Goal: Transaction & Acquisition: Purchase product/service

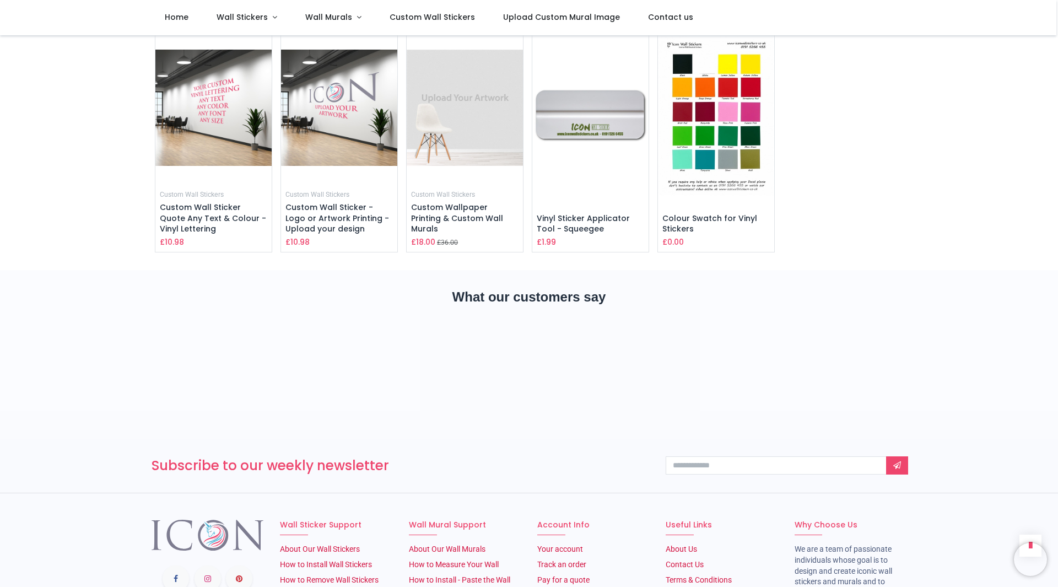
scroll to position [1873, 0]
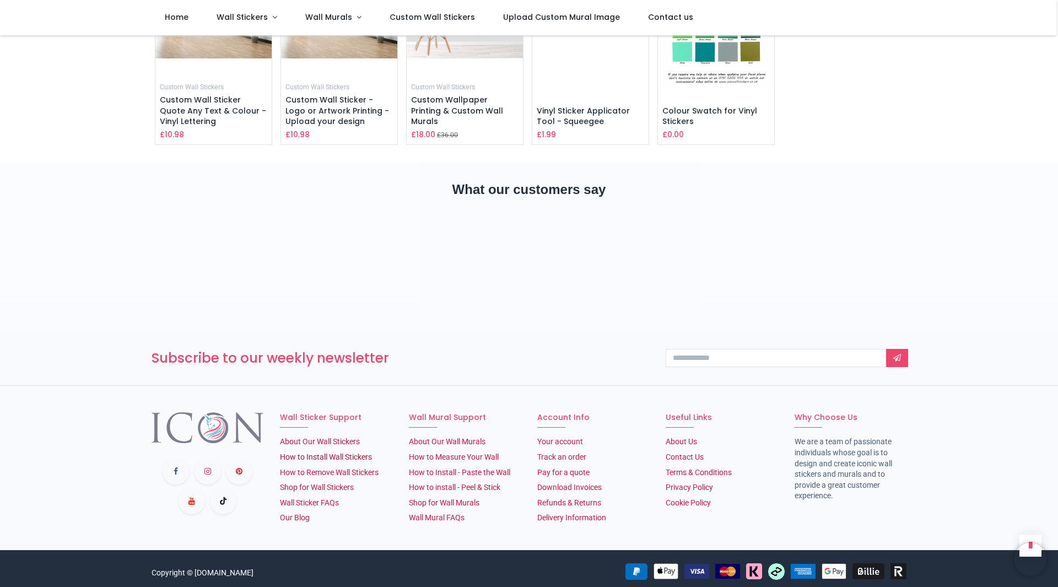
click at [317, 453] on link "How to Install Wall Stickers" at bounding box center [326, 457] width 92 height 9
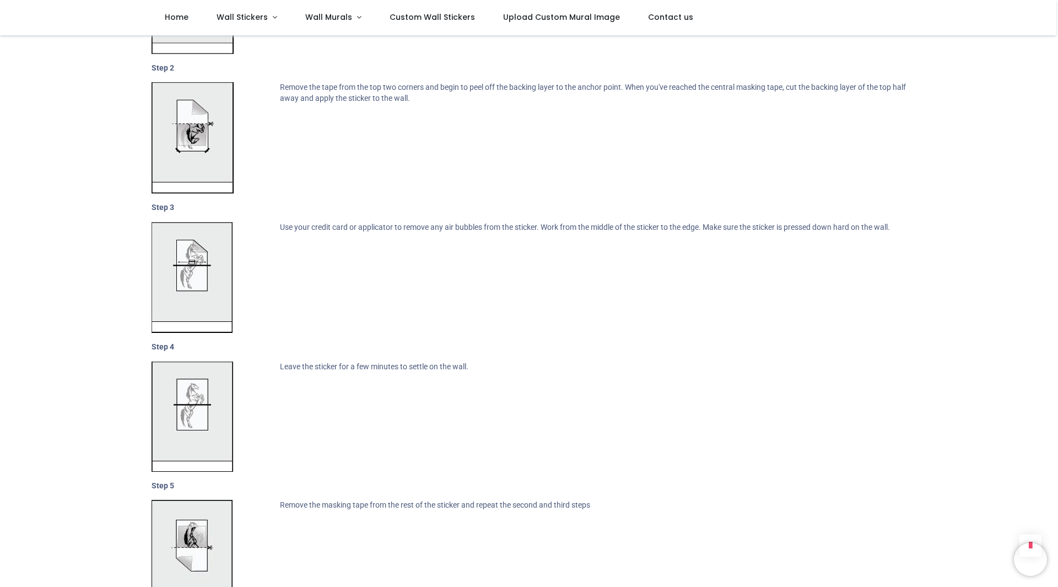
scroll to position [1103, 0]
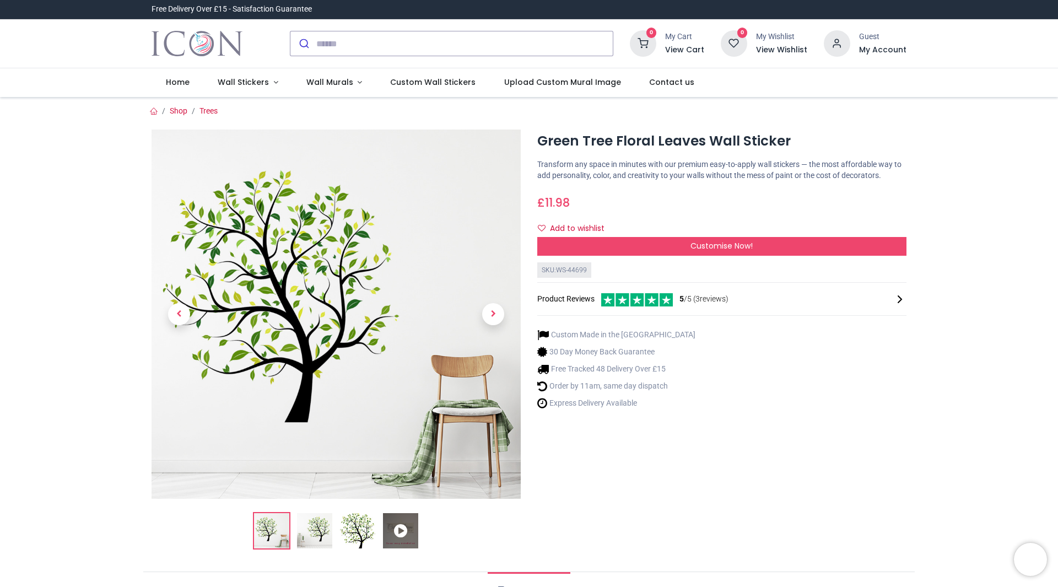
click at [685, 293] on div "Product Reviews 5 /5 ( 3 reviews)" at bounding box center [721, 299] width 369 height 15
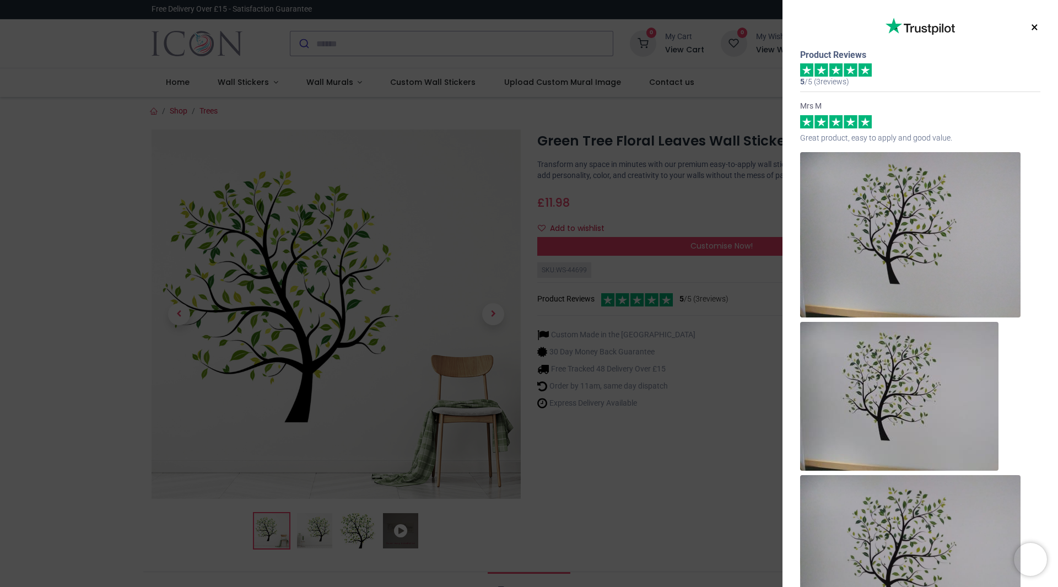
click at [1031, 29] on button "×" at bounding box center [1035, 28] width 14 height 20
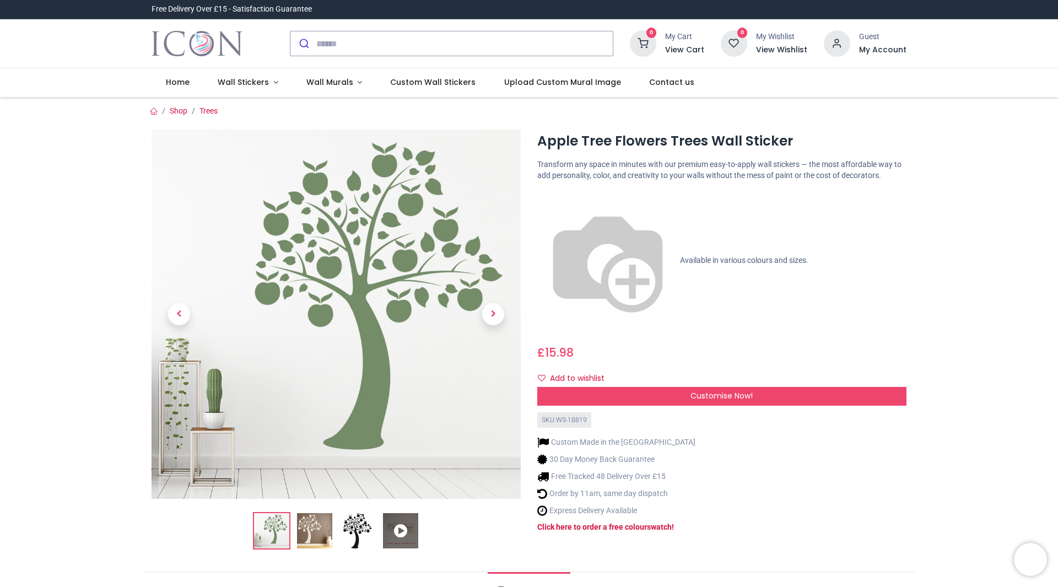
click at [307, 537] on img at bounding box center [314, 530] width 35 height 35
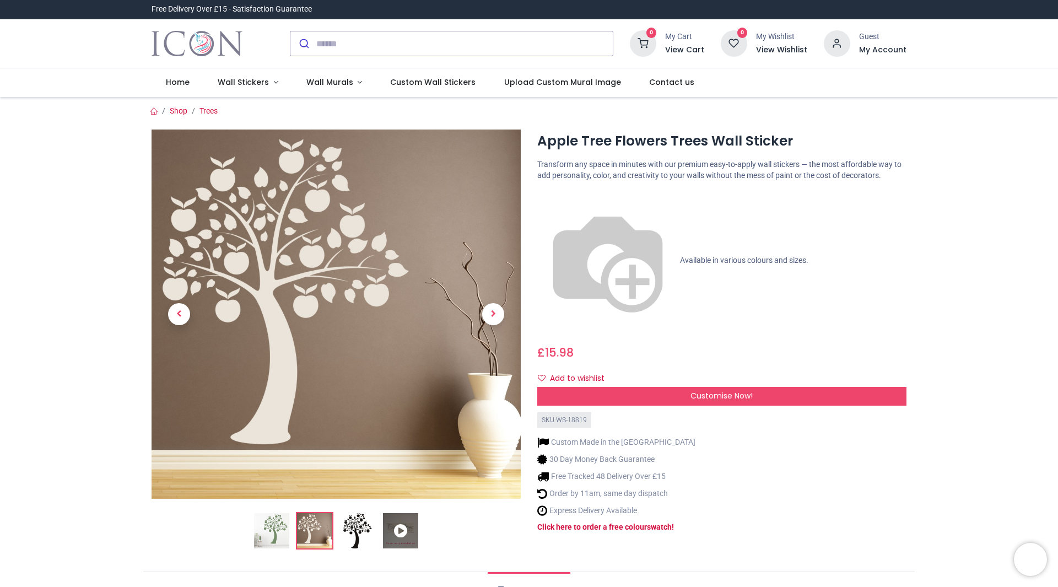
click at [353, 523] on img at bounding box center [357, 530] width 35 height 35
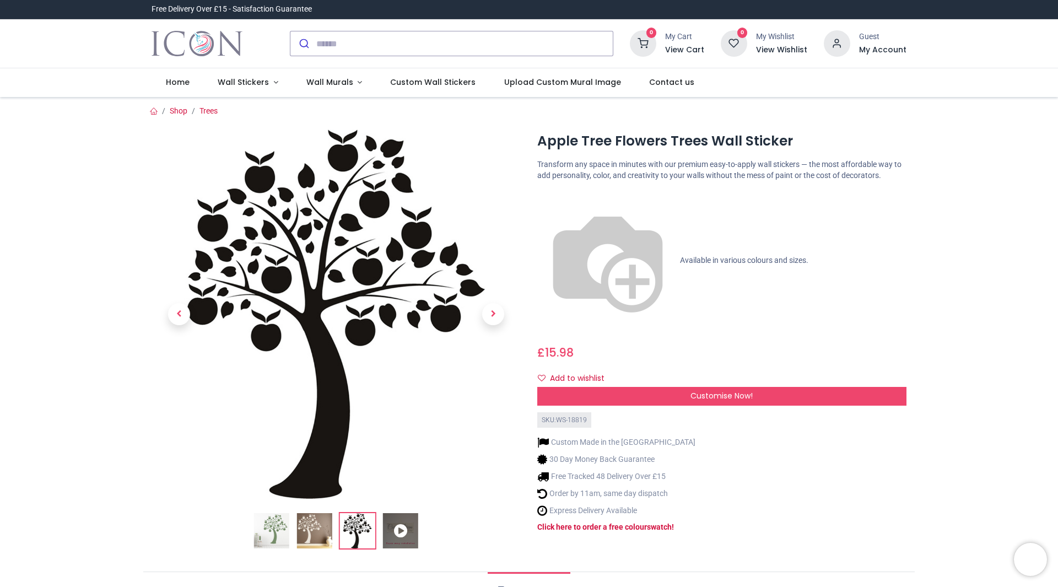
click at [404, 519] on icon at bounding box center [400, 530] width 35 height 35
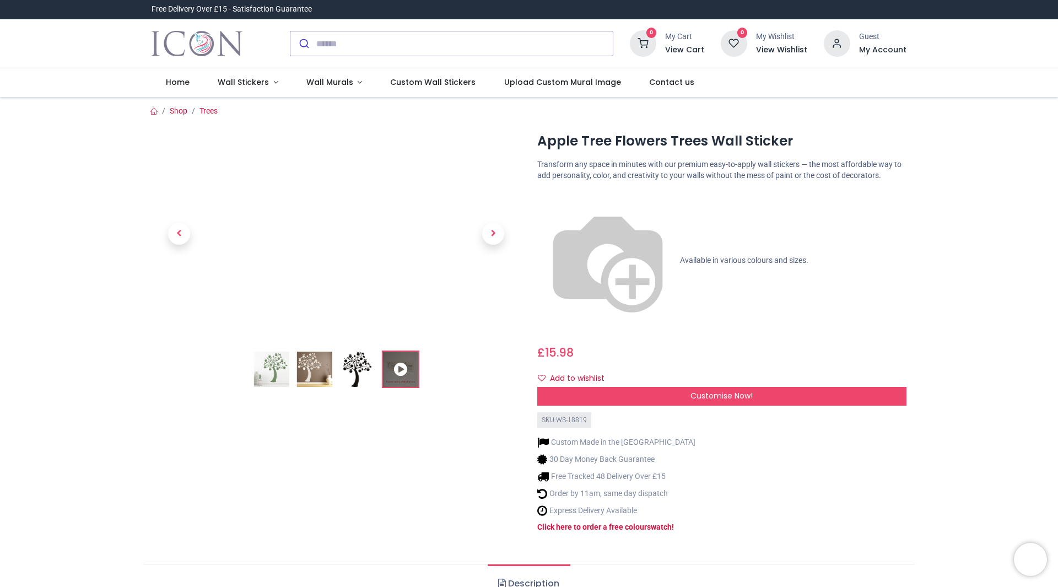
click at [283, 369] on img at bounding box center [271, 369] width 35 height 35
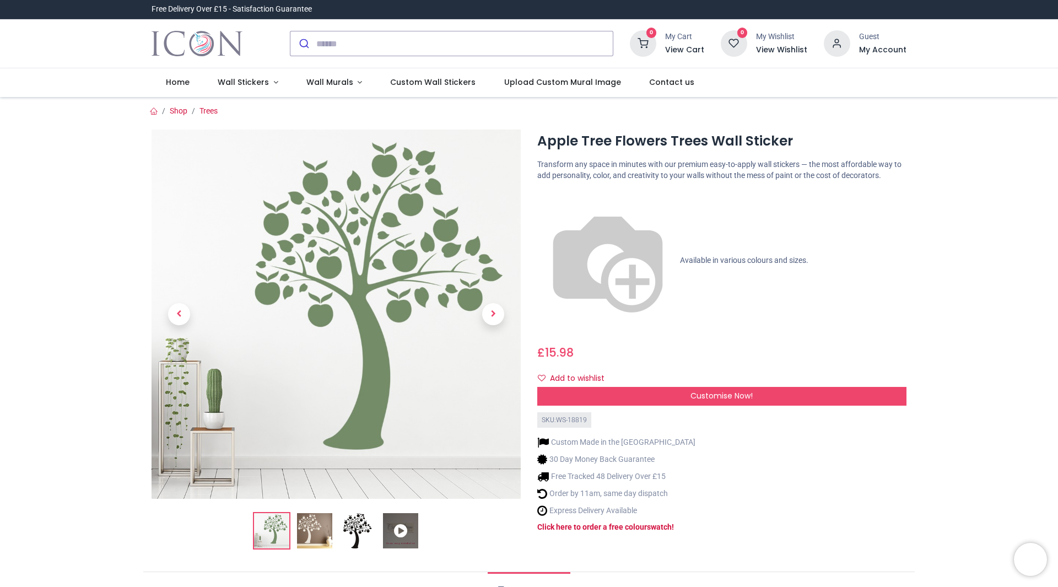
click at [403, 313] on img at bounding box center [336, 314] width 369 height 369
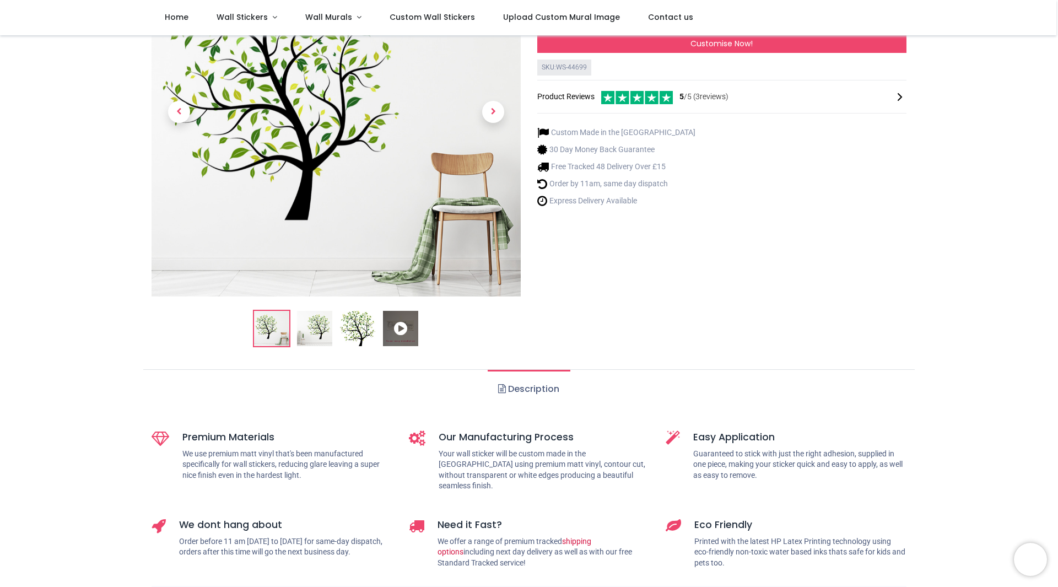
scroll to position [165, 0]
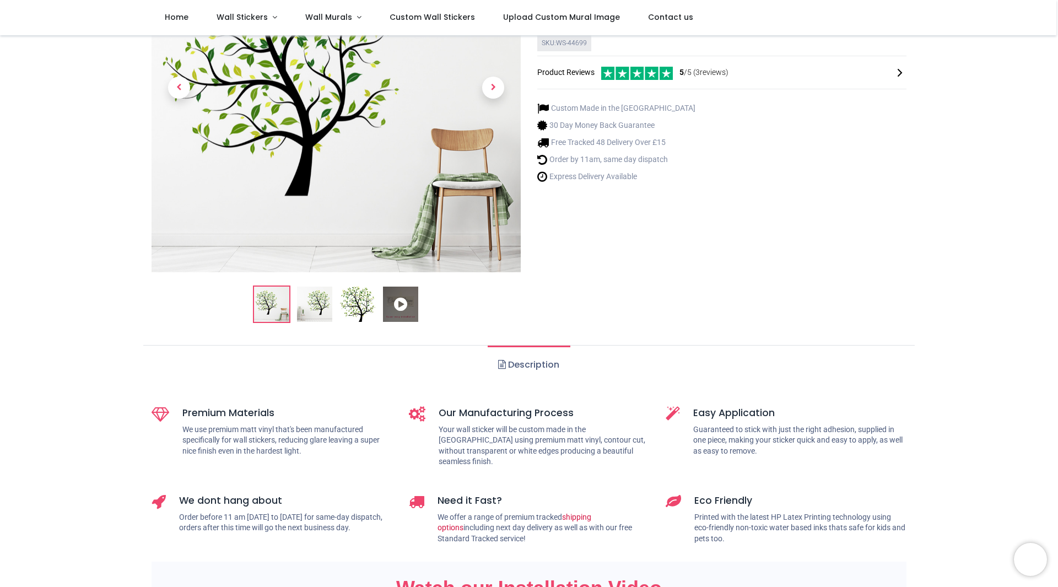
click at [508, 359] on link "Description" at bounding box center [529, 365] width 82 height 39
click at [502, 367] on span at bounding box center [502, 364] width 8 height 9
click at [529, 356] on link "Description" at bounding box center [529, 365] width 82 height 39
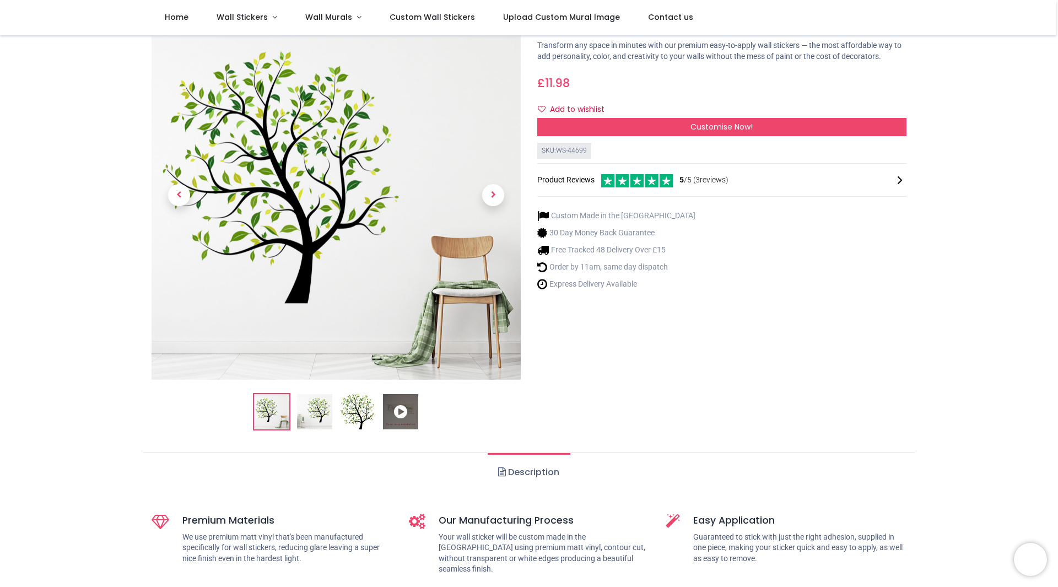
scroll to position [0, 0]
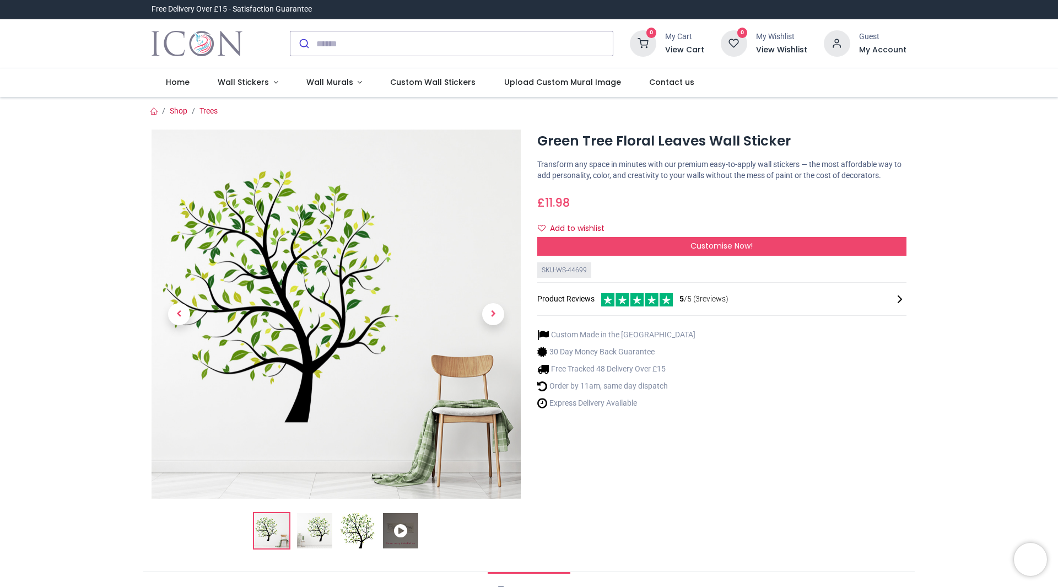
click at [655, 144] on h1 "Green Tree Floral Leaves Wall Sticker" at bounding box center [721, 141] width 369 height 19
click at [649, 239] on div "Customise Now!" at bounding box center [721, 246] width 369 height 19
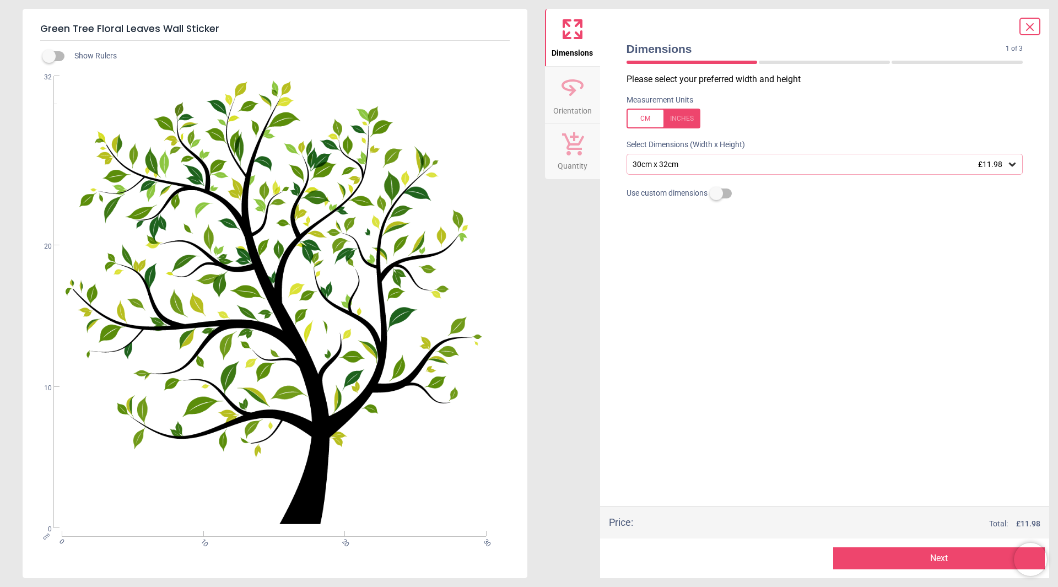
click at [717, 169] on div "30cm x 32cm £11.98" at bounding box center [820, 164] width 376 height 9
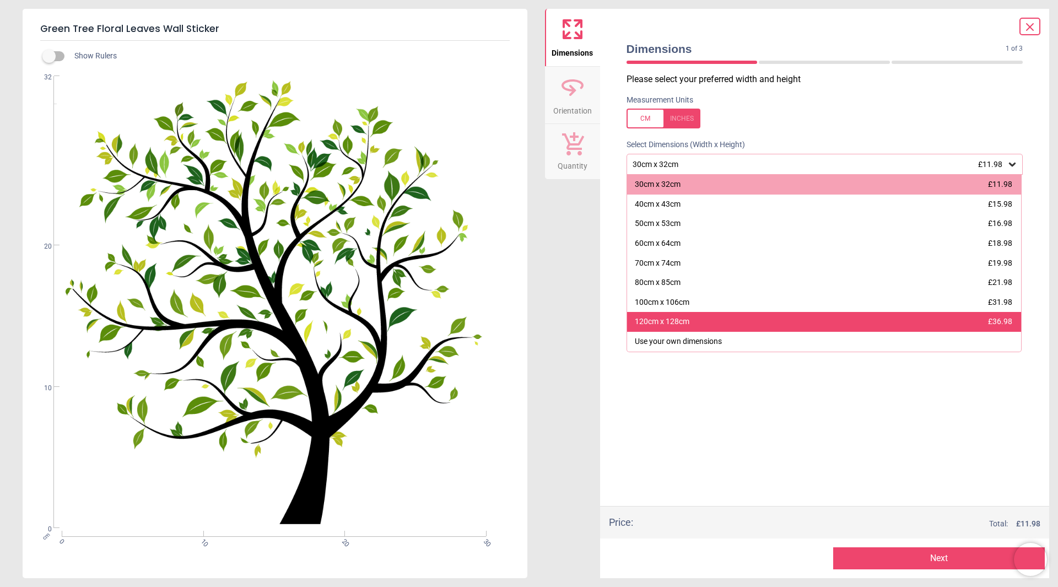
click at [683, 315] on div "120cm x 128cm £36.98" at bounding box center [824, 322] width 395 height 20
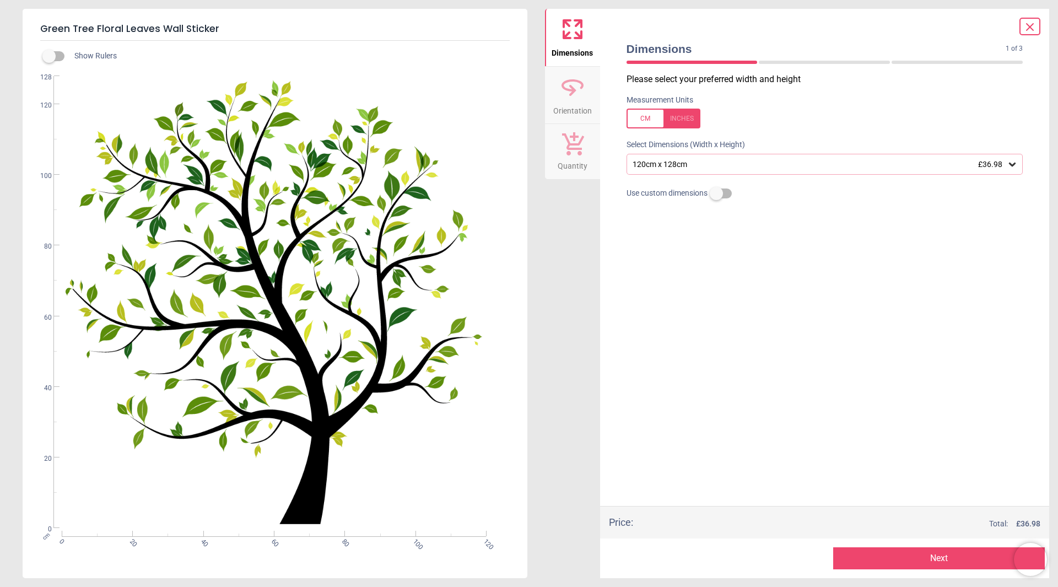
click at [714, 161] on div "120cm x 128cm £36.98" at bounding box center [820, 164] width 376 height 9
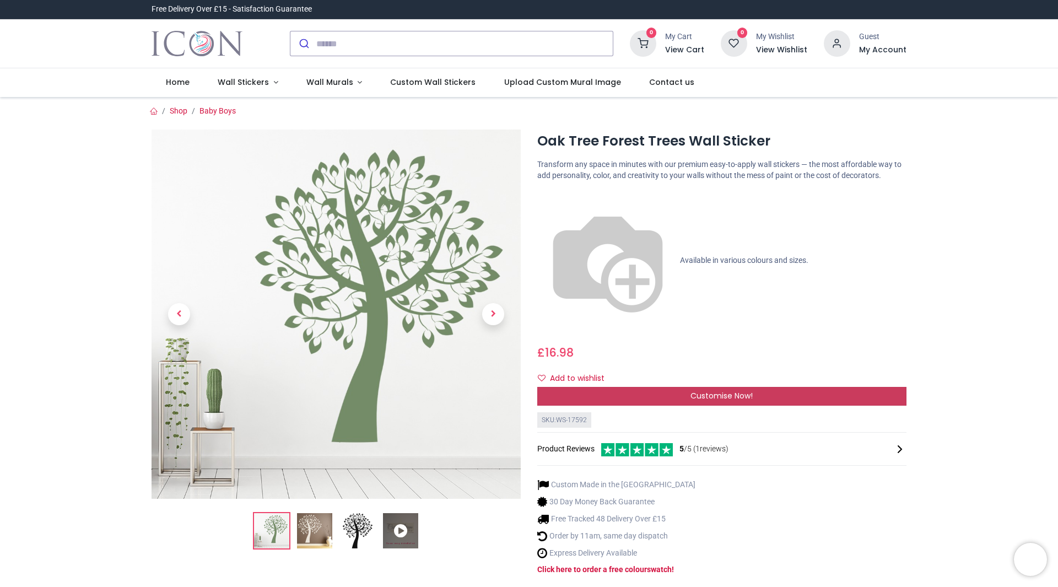
click at [745, 390] on span "Customise Now!" at bounding box center [722, 395] width 62 height 11
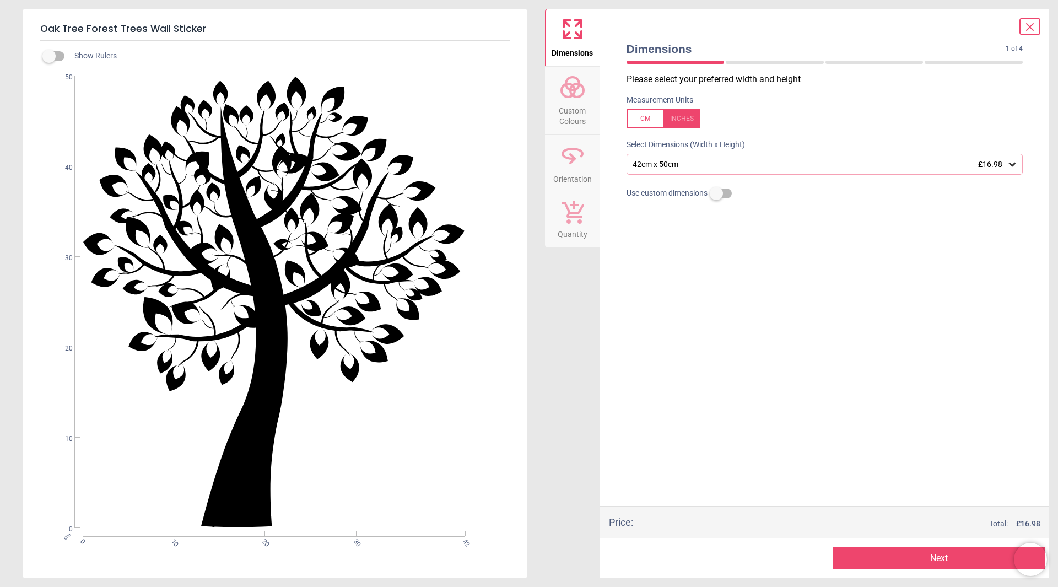
click at [675, 173] on div "42cm x 50cm £16.98" at bounding box center [825, 164] width 397 height 21
